Goal: Task Accomplishment & Management: Manage account settings

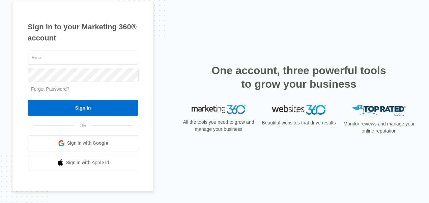
type input "[PERSON_NAME][EMAIL_ADDRESS][DOMAIN_NAME]"
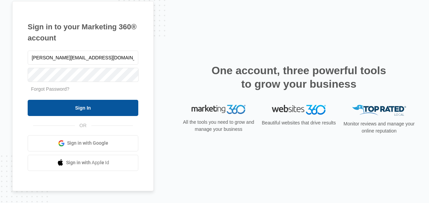
click at [115, 109] on input "Sign In" at bounding box center [83, 108] width 111 height 16
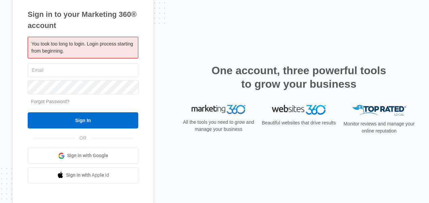
type input "[PERSON_NAME][EMAIL_ADDRESS][DOMAIN_NAME]"
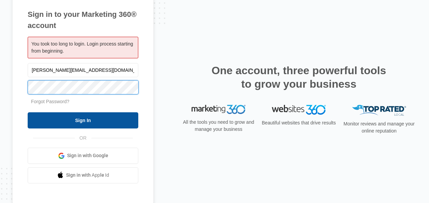
click at [107, 127] on input "Sign In" at bounding box center [83, 120] width 111 height 16
